Goal: Navigation & Orientation: Find specific page/section

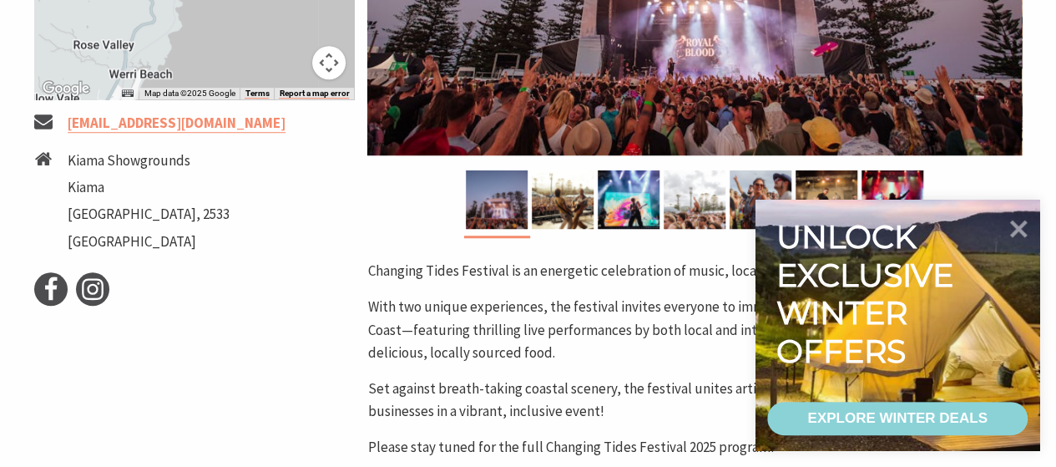
scroll to position [619, 0]
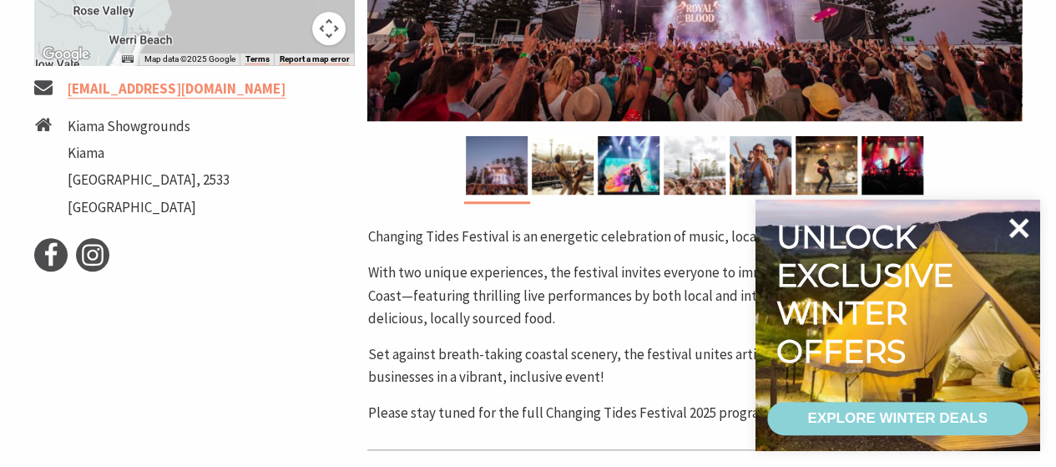
click at [1020, 223] on icon at bounding box center [1019, 228] width 20 height 20
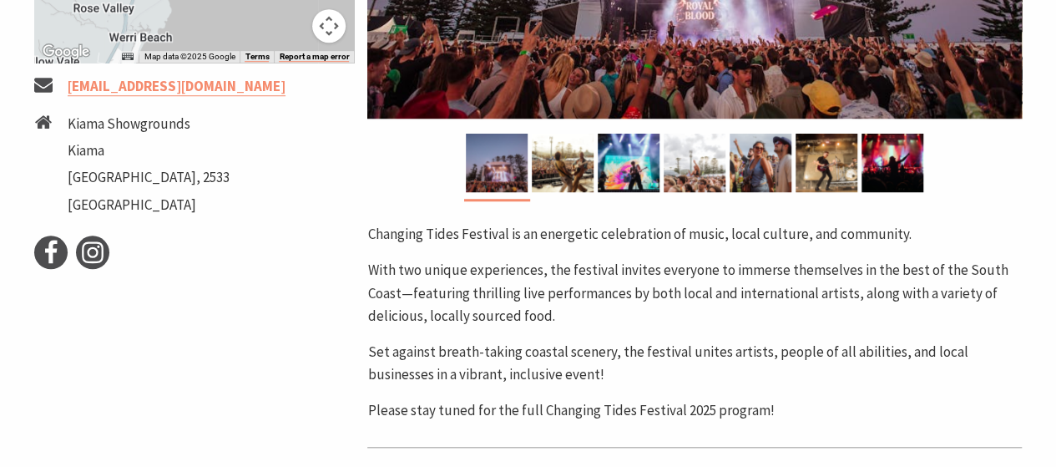
scroll to position [626, 0]
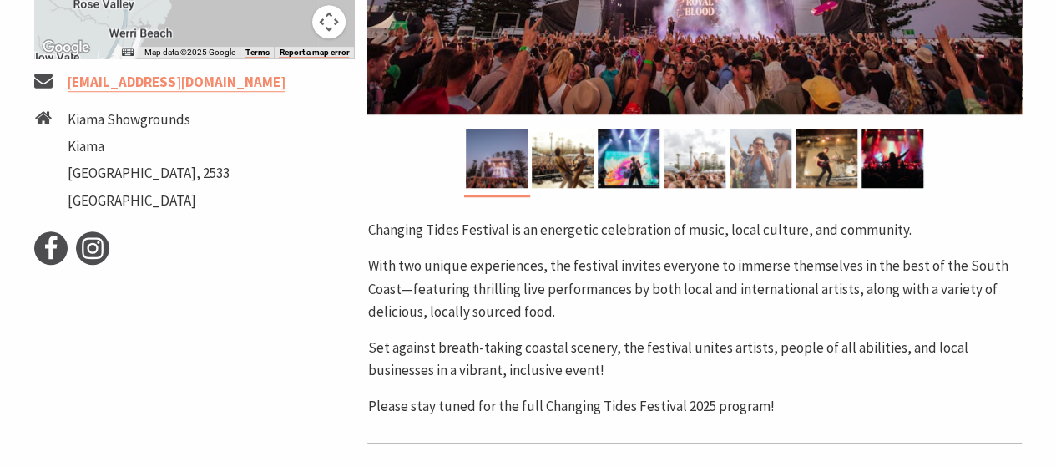
click at [756, 154] on img at bounding box center [761, 158] width 62 height 58
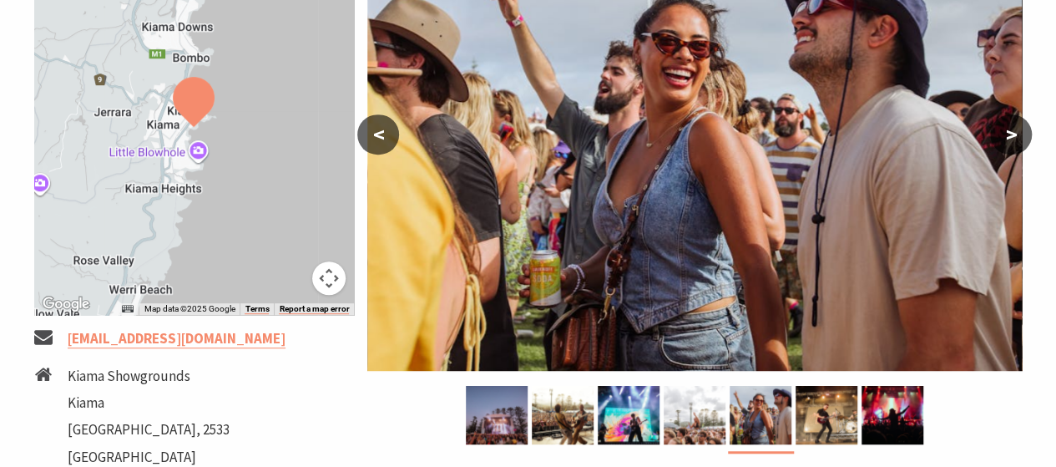
scroll to position [369, 0]
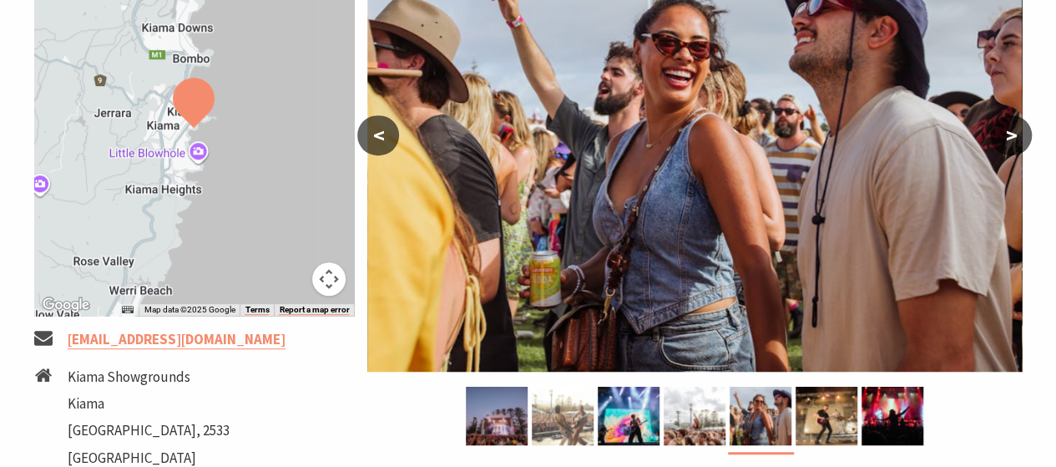
click at [542, 412] on img at bounding box center [563, 415] width 62 height 58
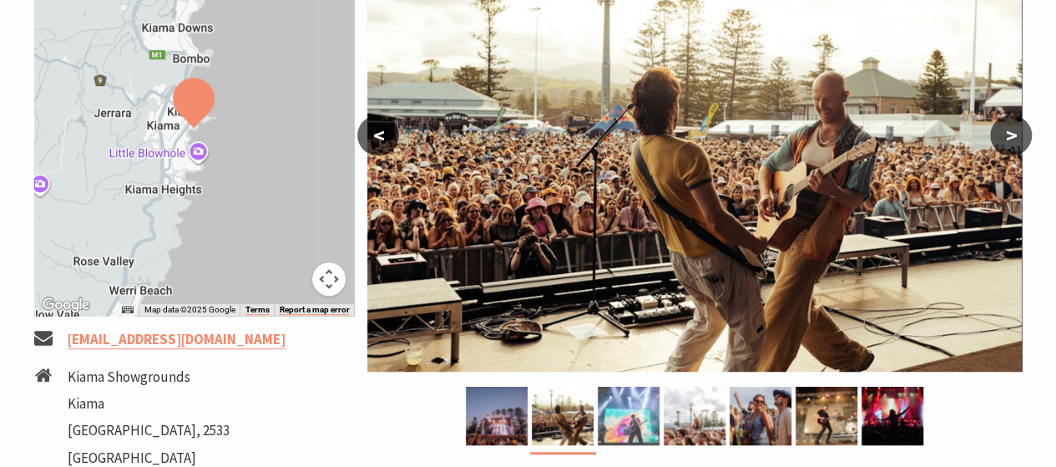
click at [641, 412] on img at bounding box center [629, 415] width 62 height 58
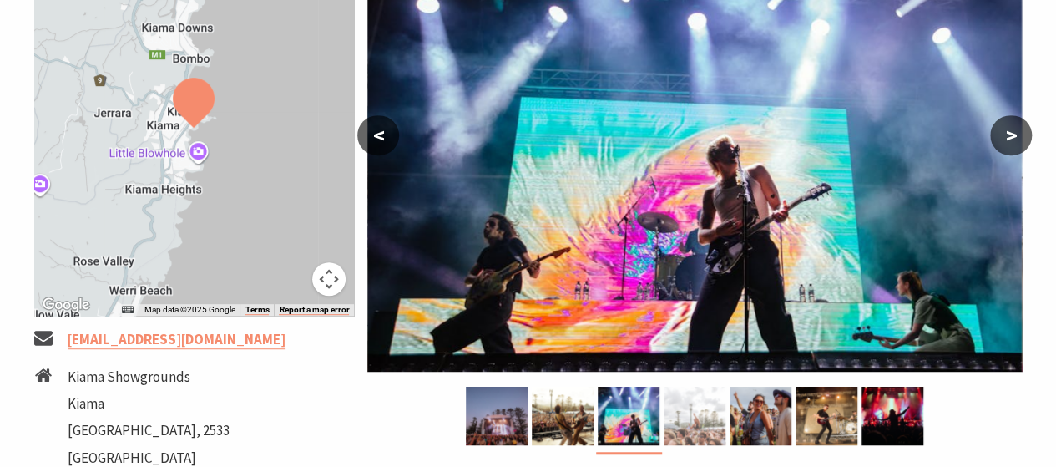
click at [683, 416] on img at bounding box center [695, 415] width 62 height 58
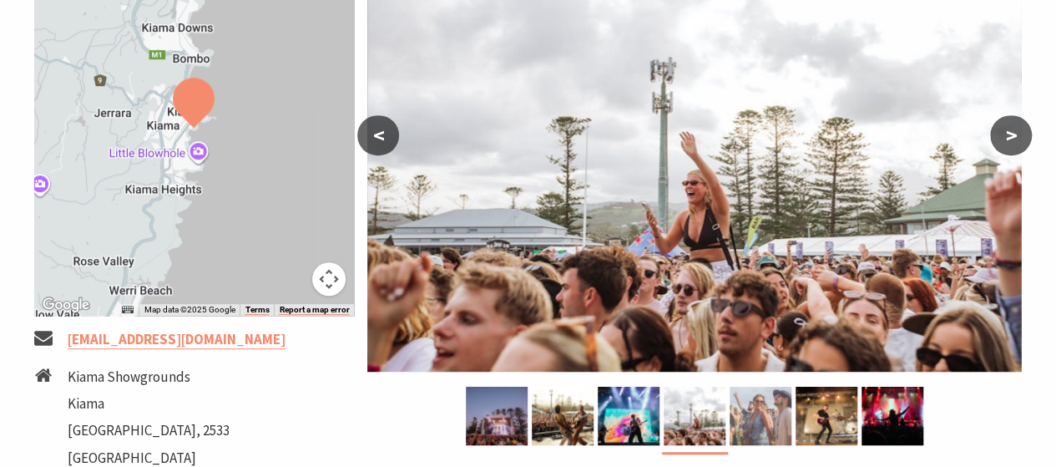
click at [749, 413] on img at bounding box center [761, 415] width 62 height 58
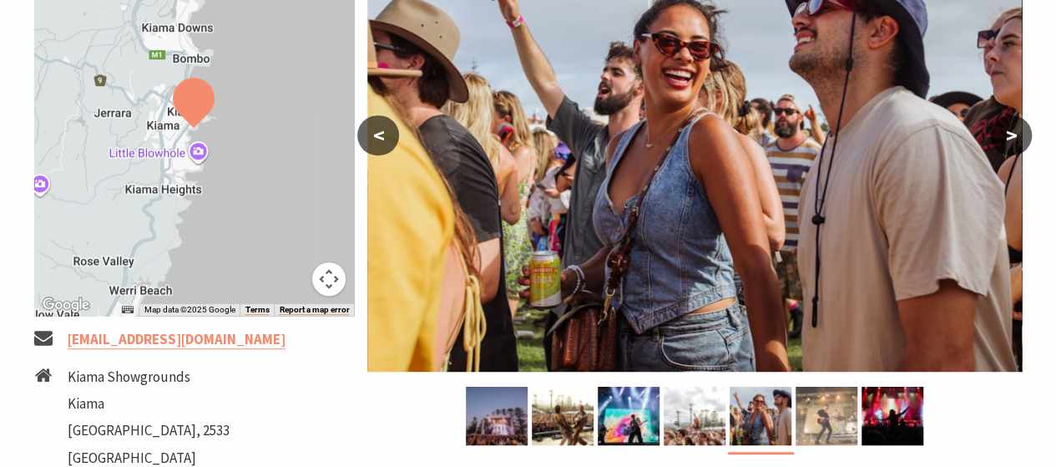
click at [819, 415] on img at bounding box center [827, 415] width 62 height 58
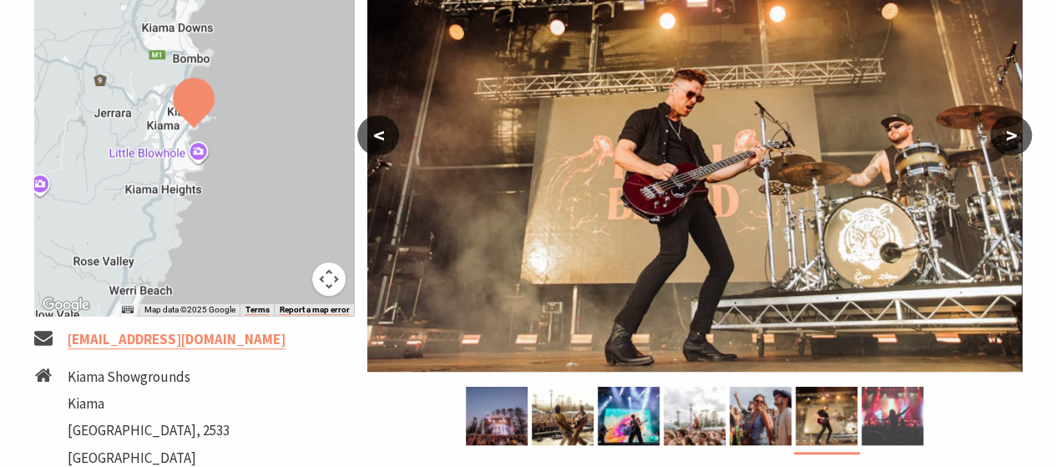
click at [877, 407] on img at bounding box center [892, 415] width 62 height 58
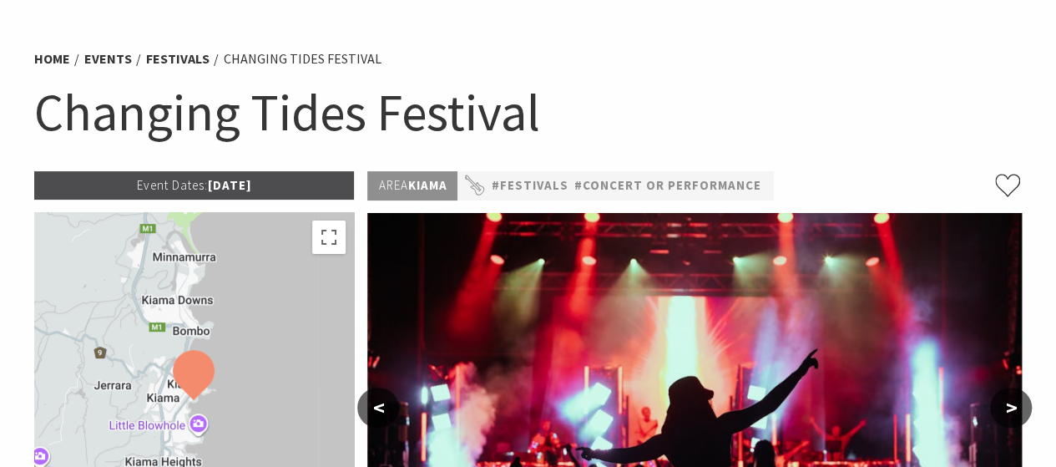
scroll to position [96, 0]
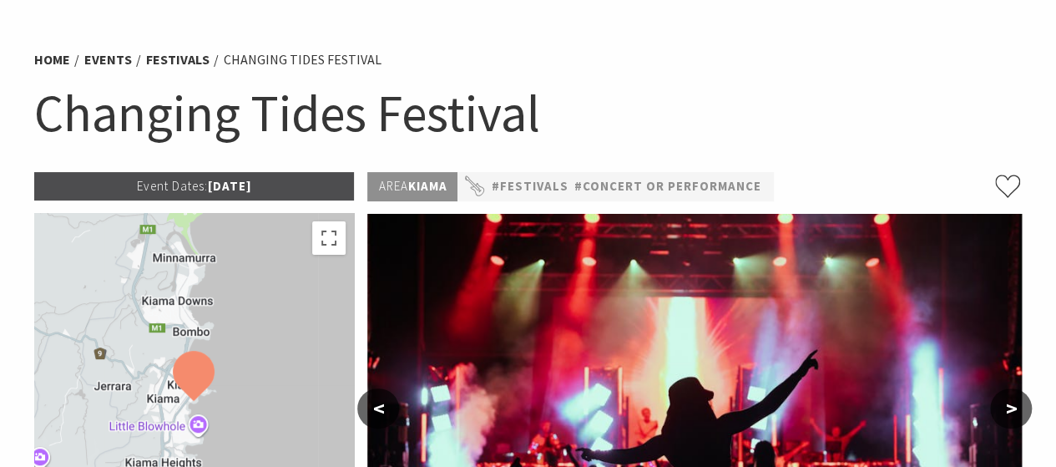
click at [679, 117] on h1 "Changing Tides Festival" at bounding box center [528, 113] width 988 height 68
